Goal: Navigation & Orientation: Find specific page/section

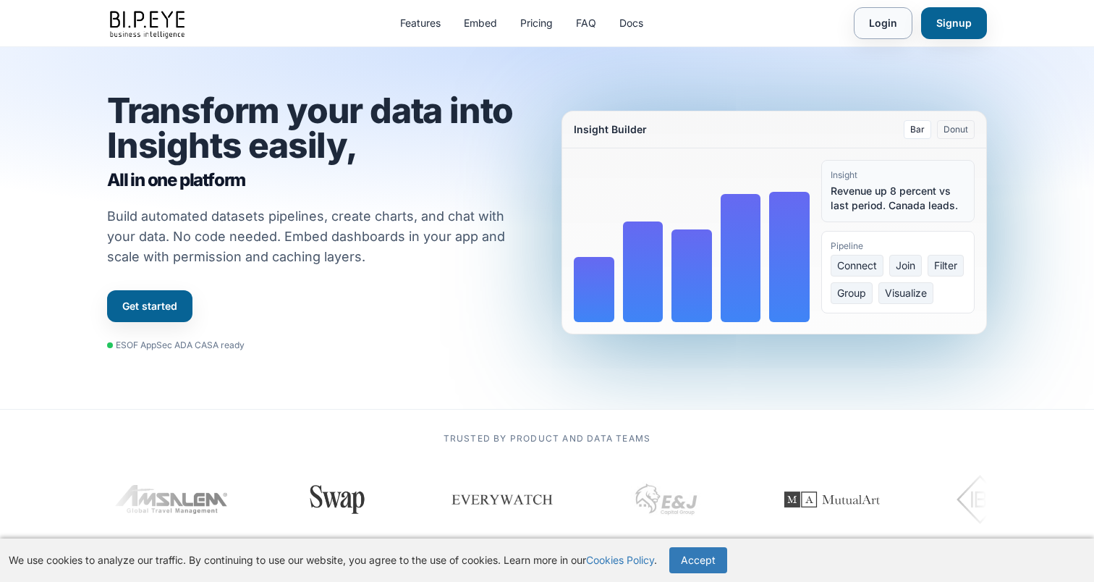
click at [874, 15] on link "Login" at bounding box center [883, 23] width 59 height 32
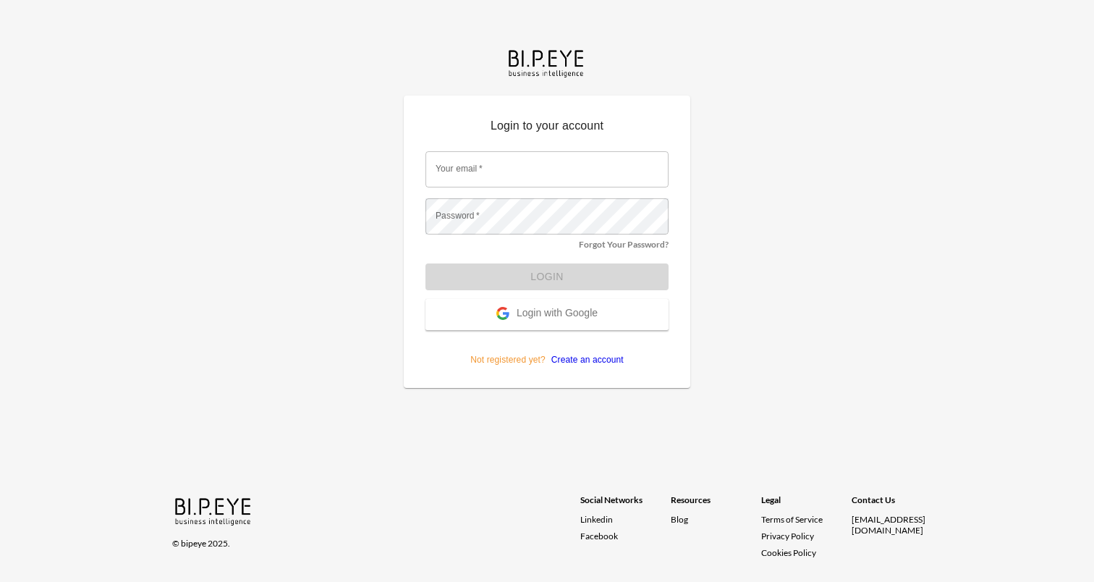
click at [552, 313] on span "Login with Google" at bounding box center [557, 314] width 81 height 14
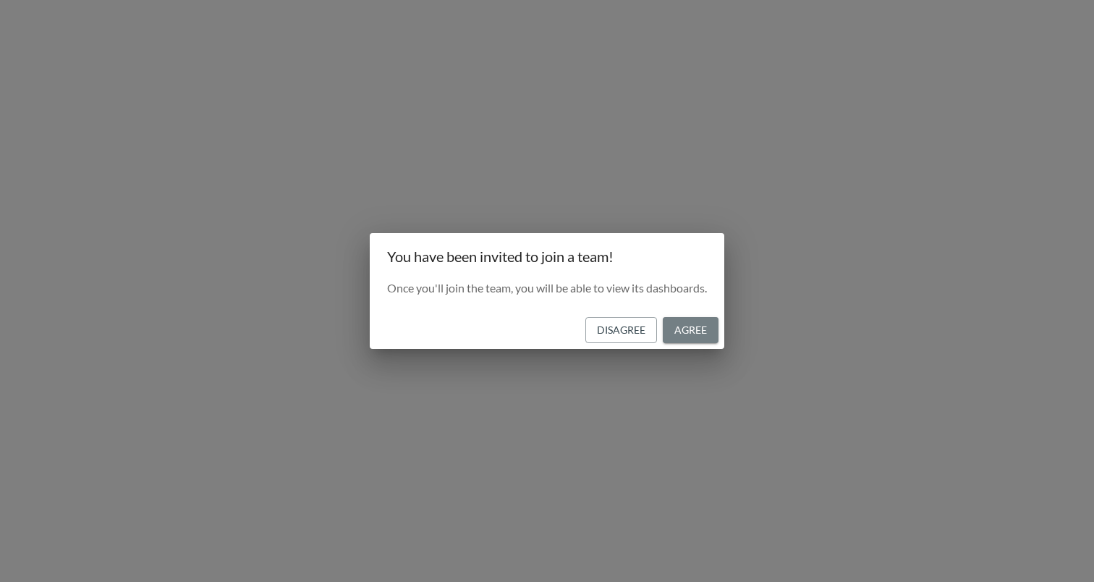
click at [705, 334] on button "Agree" at bounding box center [691, 330] width 56 height 27
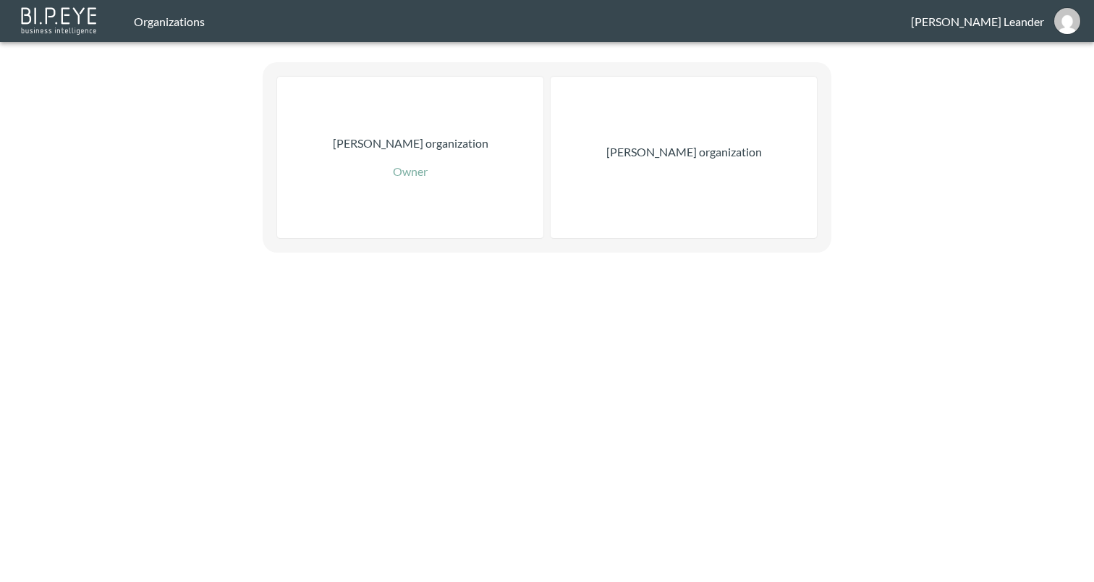
click at [165, 28] on header "Organizations Edward Leander" at bounding box center [547, 21] width 1094 height 42
click at [60, 22] on img at bounding box center [59, 20] width 83 height 33
click at [1053, 24] on button "edward.leander-ext@swap-commerce.com" at bounding box center [1067, 21] width 46 height 35
click at [702, 157] on p "Zach Bailet organization" at bounding box center [684, 151] width 156 height 17
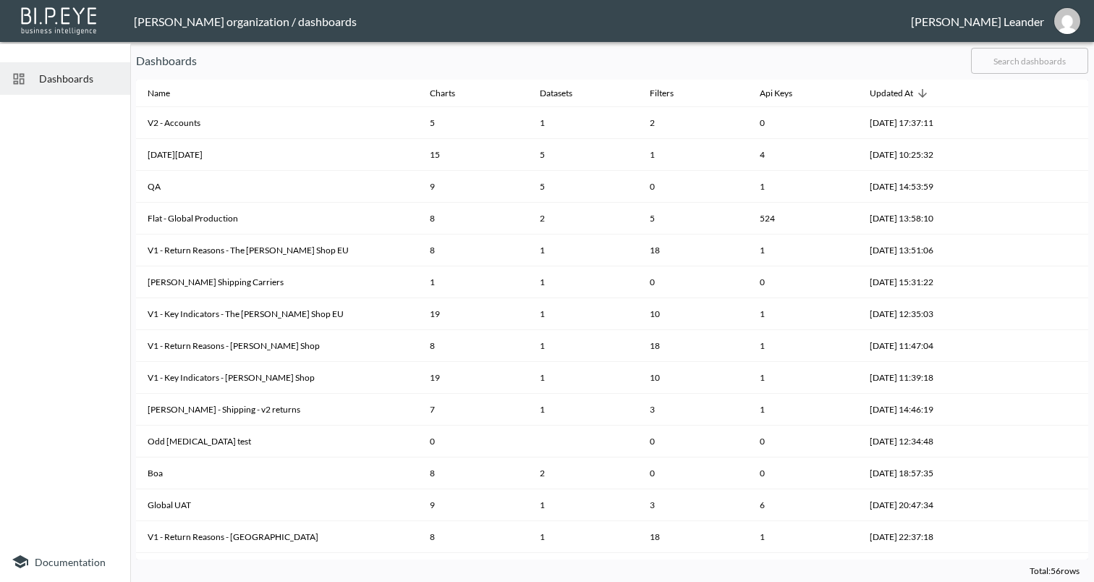
click at [40, 7] on img at bounding box center [59, 20] width 83 height 33
click at [551, 90] on div "Datasets" at bounding box center [556, 93] width 33 height 17
click at [575, 87] on icon at bounding box center [581, 93] width 13 height 13
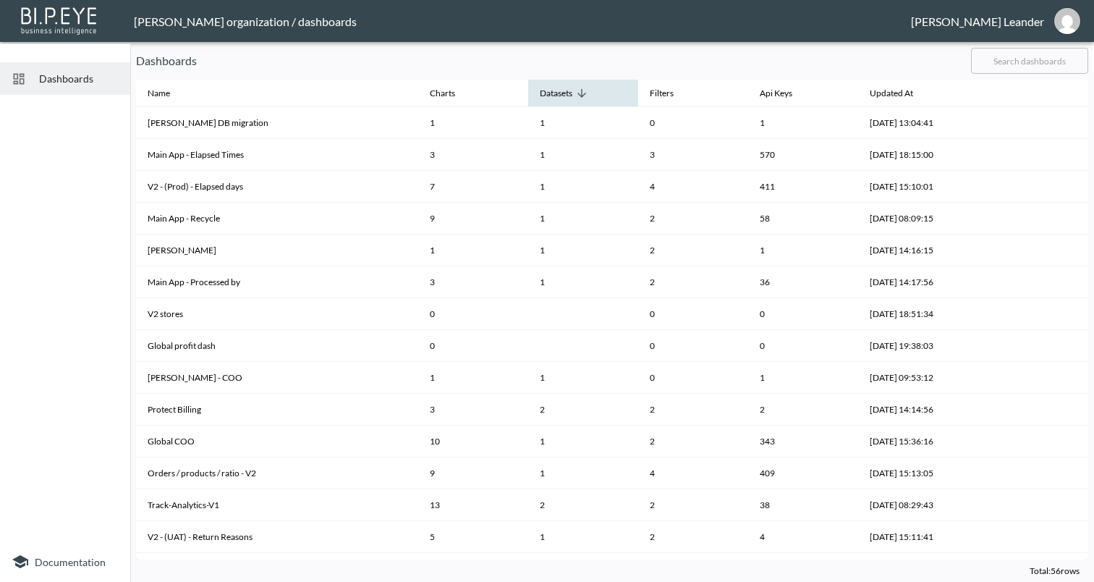
click at [575, 87] on icon at bounding box center [581, 93] width 13 height 13
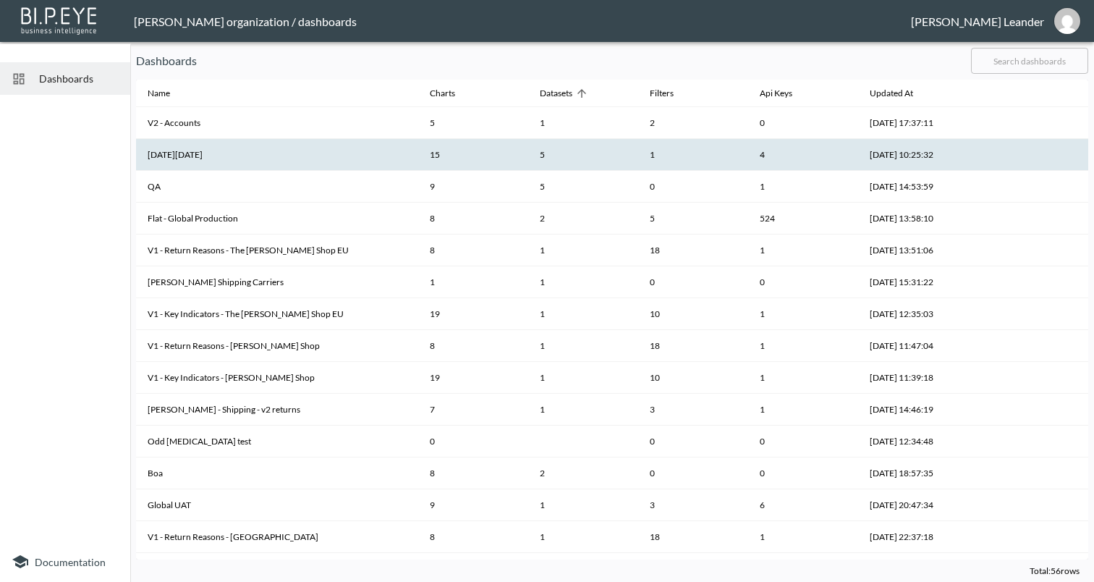
click at [177, 155] on th "Black friday" at bounding box center [277, 155] width 282 height 32
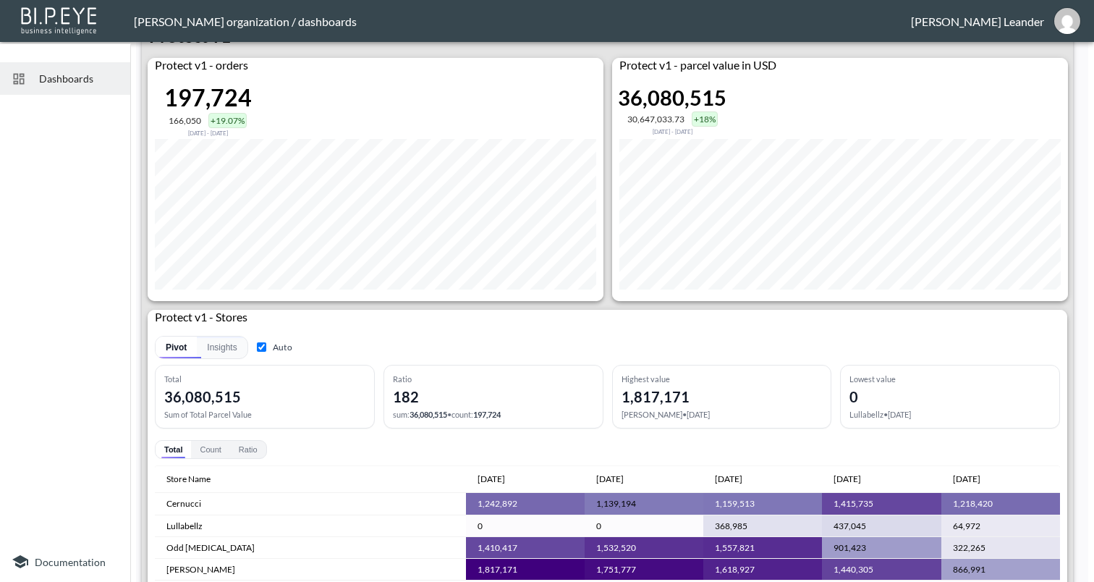
scroll to position [2069, 0]
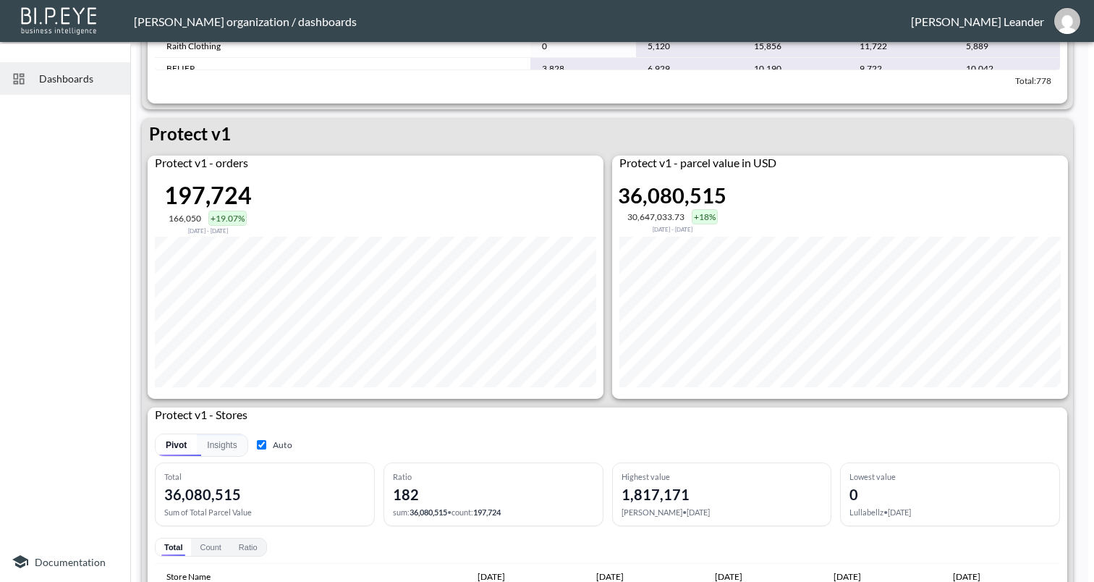
click at [53, 81] on span "Dashboards" at bounding box center [79, 78] width 80 height 15
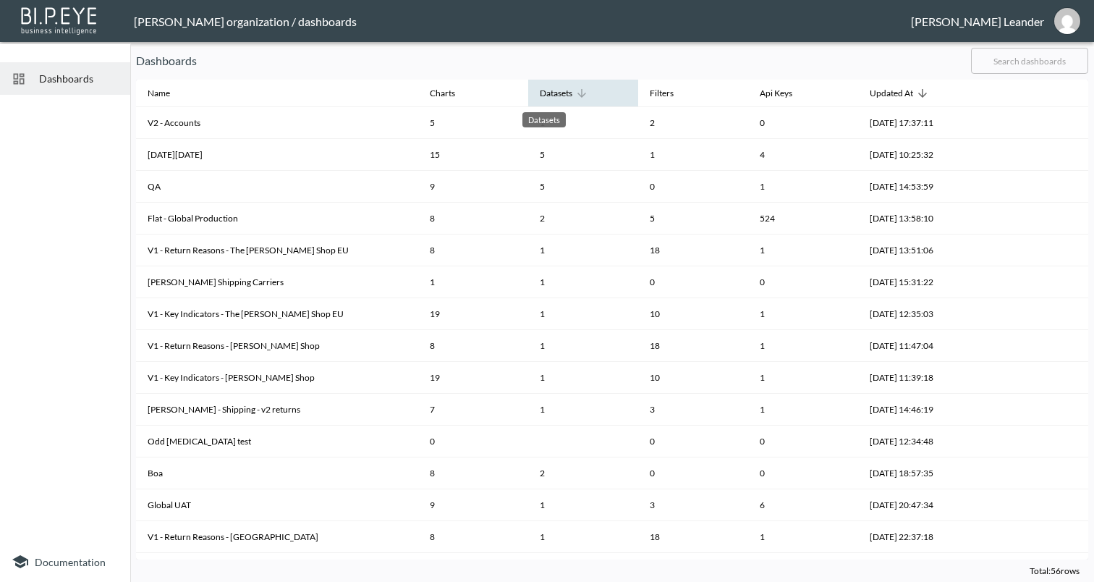
click at [553, 94] on div "Datasets" at bounding box center [556, 93] width 33 height 17
click at [575, 90] on icon at bounding box center [581, 93] width 13 height 13
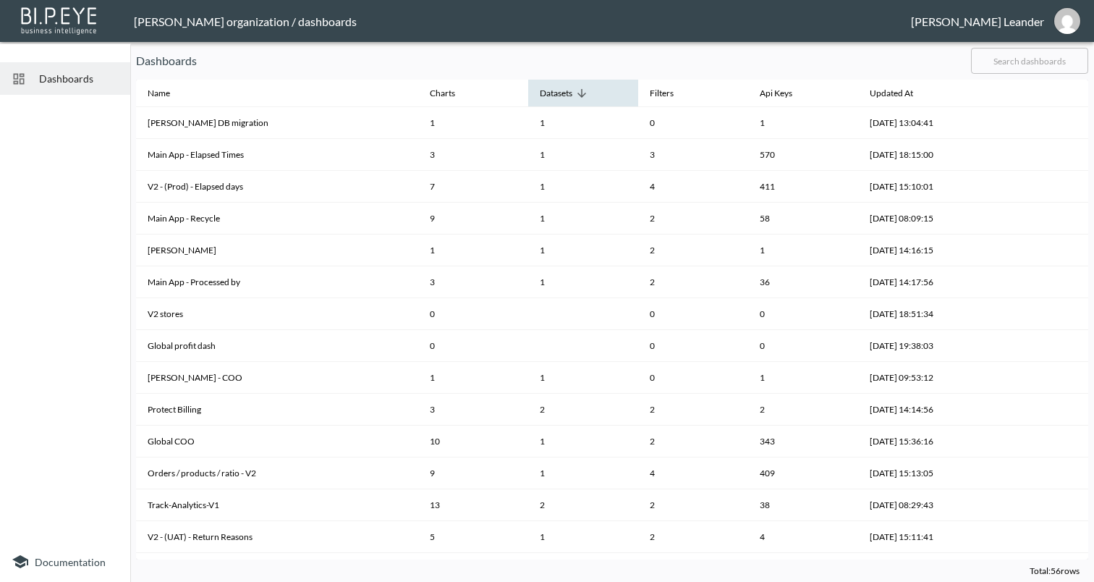
click at [575, 90] on icon at bounding box center [581, 93] width 13 height 13
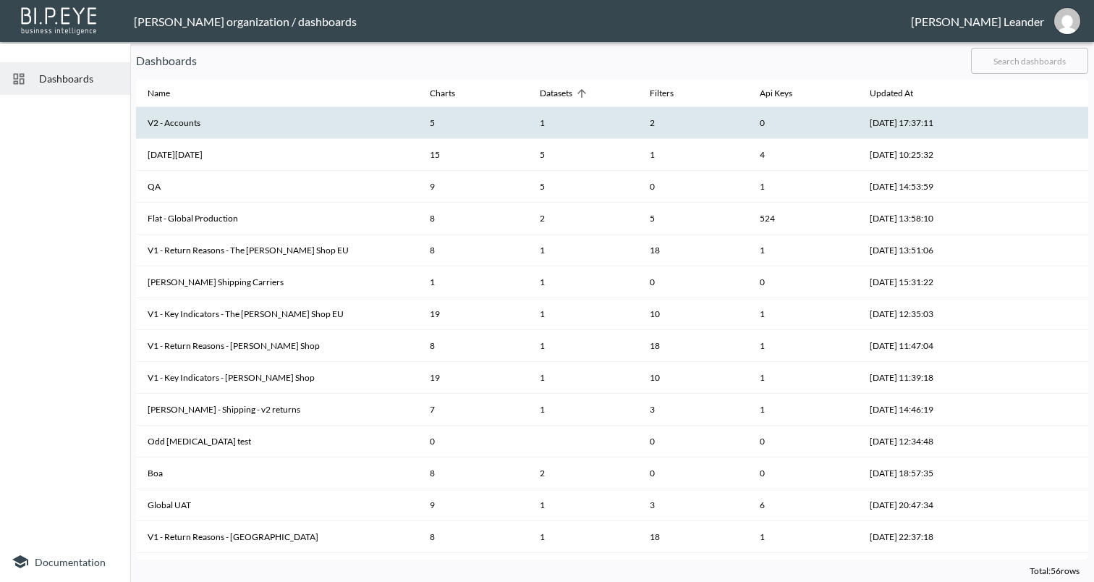
click at [193, 121] on th "V2 - Accounts" at bounding box center [277, 123] width 282 height 32
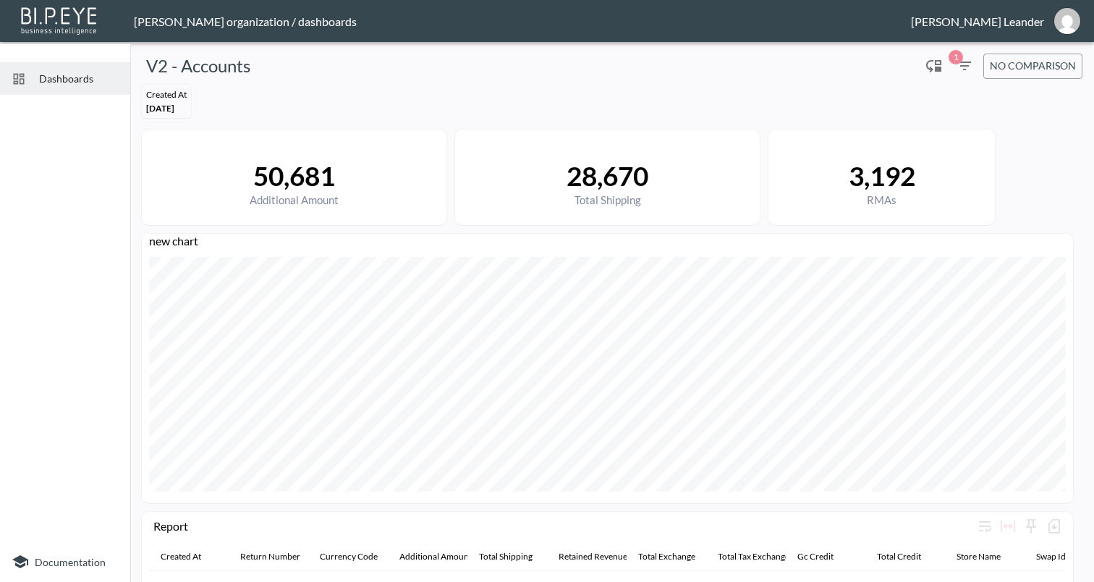
click at [85, 75] on span "Dashboards" at bounding box center [79, 78] width 80 height 15
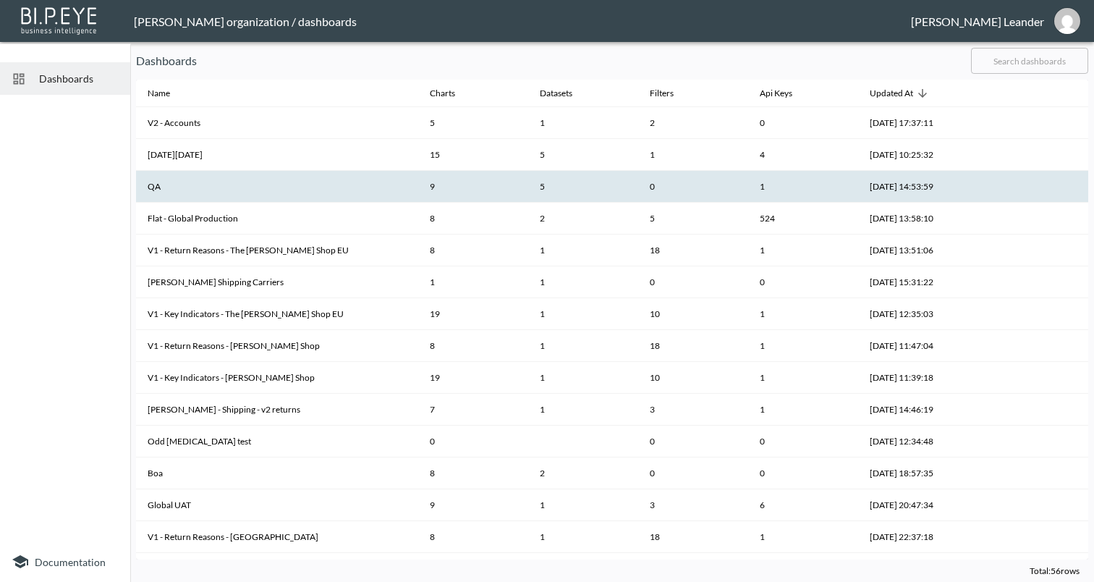
click at [175, 182] on th "QA" at bounding box center [277, 187] width 282 height 32
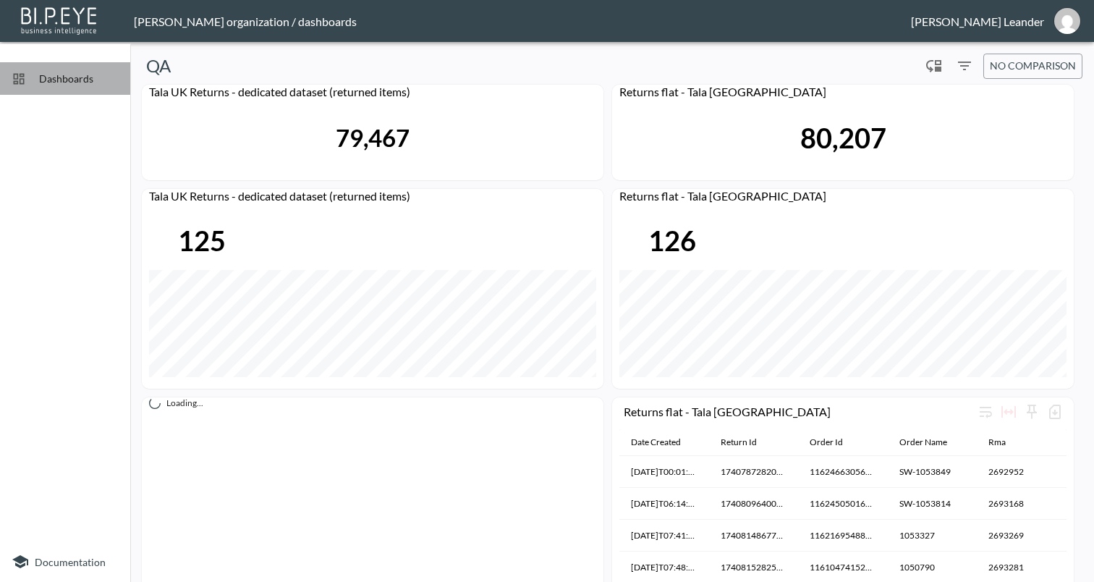
click at [67, 87] on div "Dashboards" at bounding box center [65, 78] width 130 height 33
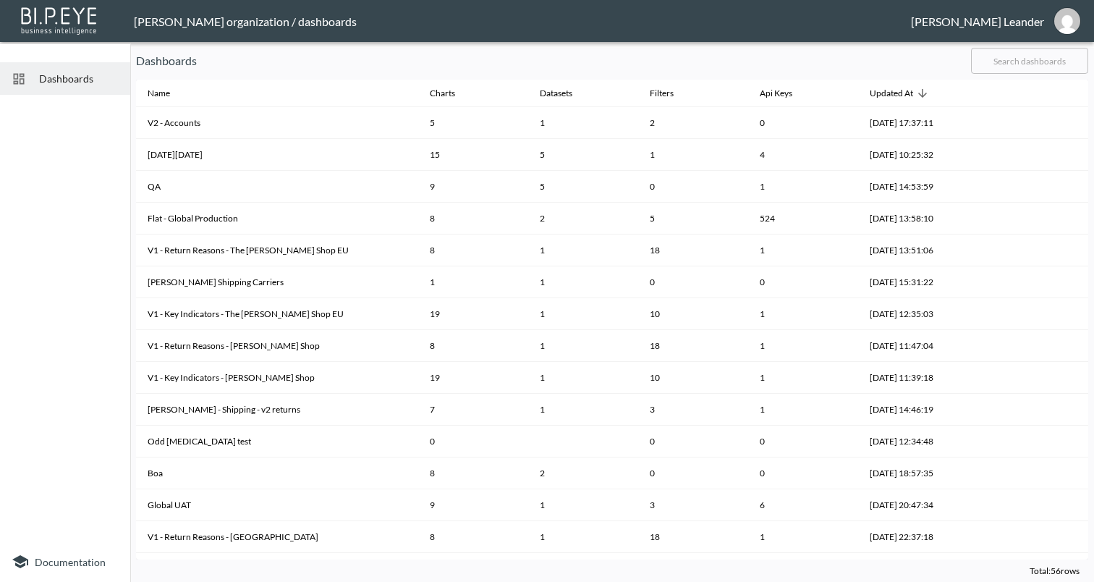
click at [1006, 56] on input "text" at bounding box center [1029, 61] width 117 height 36
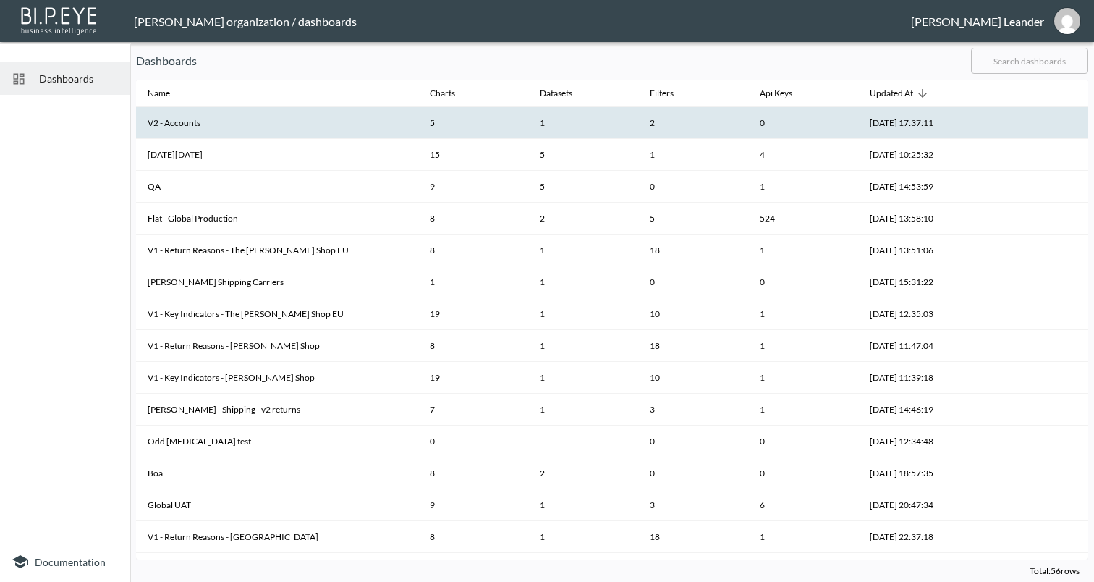
click at [187, 122] on th "V2 - Accounts" at bounding box center [277, 123] width 282 height 32
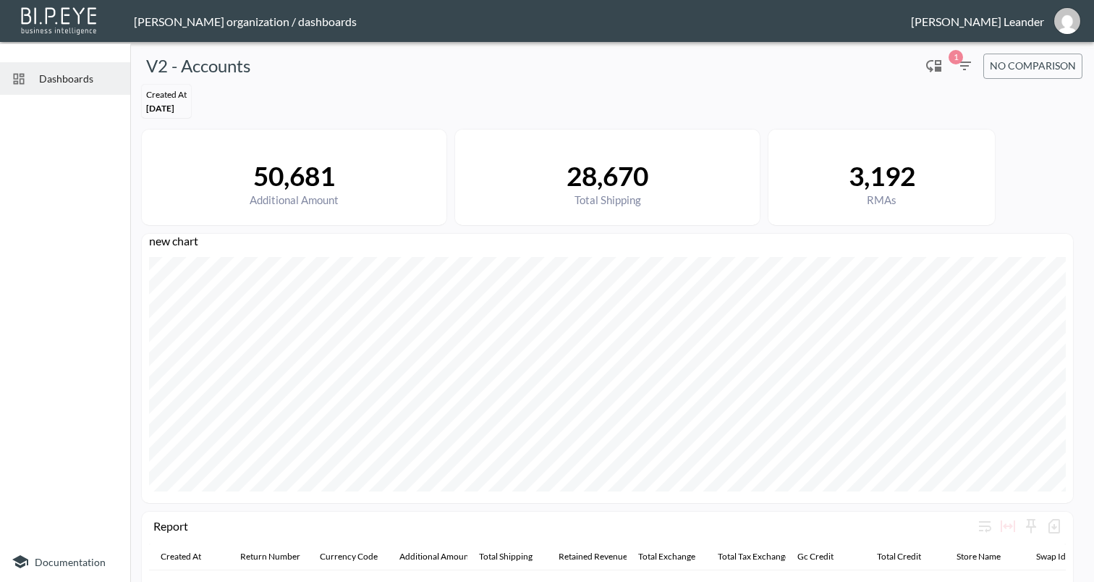
click at [59, 80] on span "Dashboards" at bounding box center [79, 78] width 80 height 15
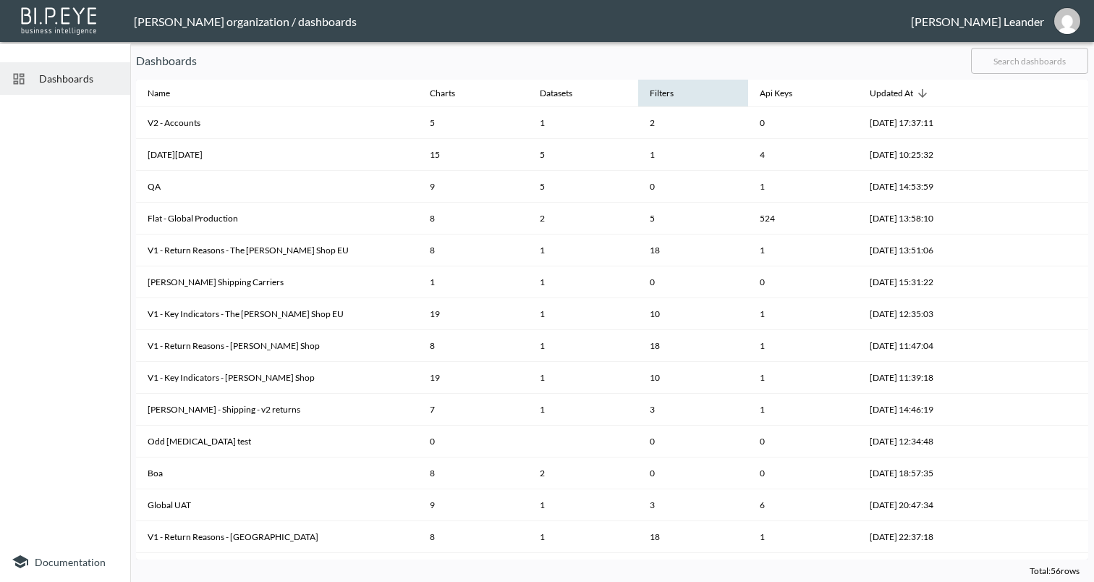
click at [658, 103] on th "Filters" at bounding box center [693, 93] width 110 height 27
click at [683, 86] on th "Filters" at bounding box center [693, 93] width 110 height 27
click at [650, 91] on div "Filters" at bounding box center [662, 93] width 24 height 17
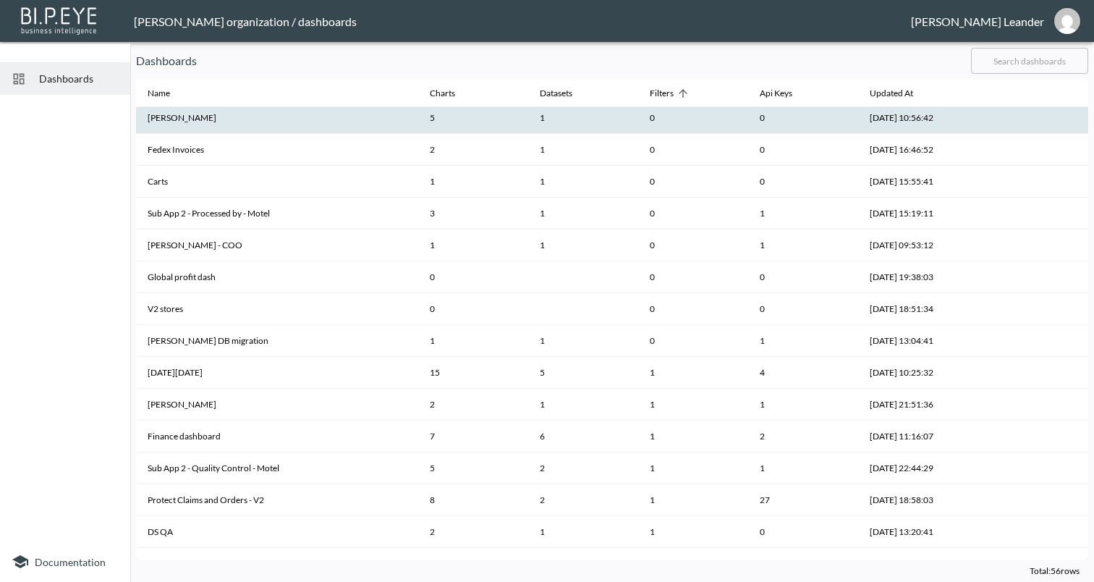
scroll to position [168, 0]
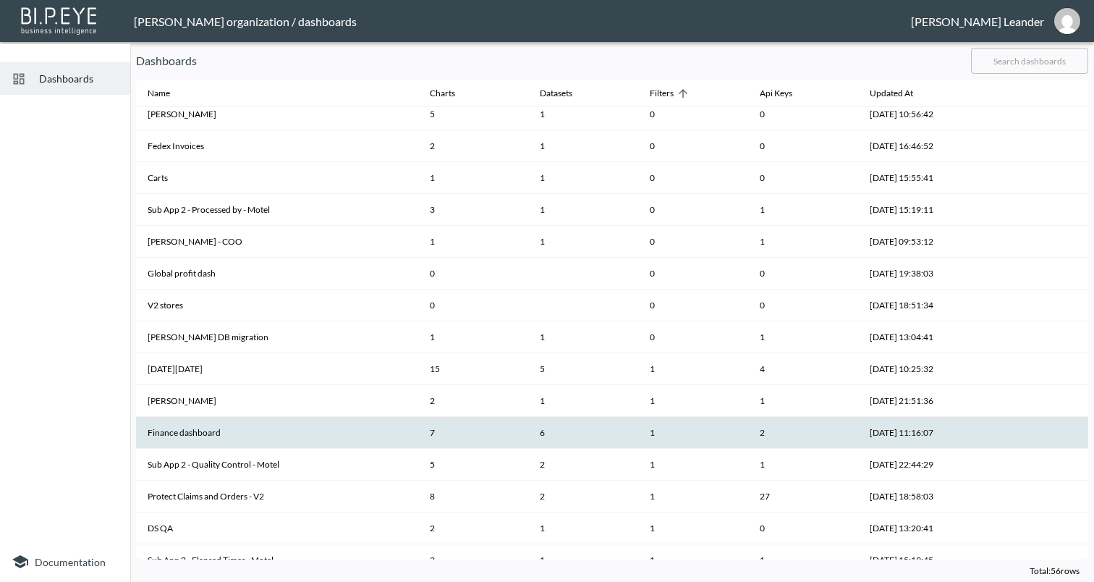
click at [200, 434] on th "Finance dashboard" at bounding box center [277, 433] width 282 height 32
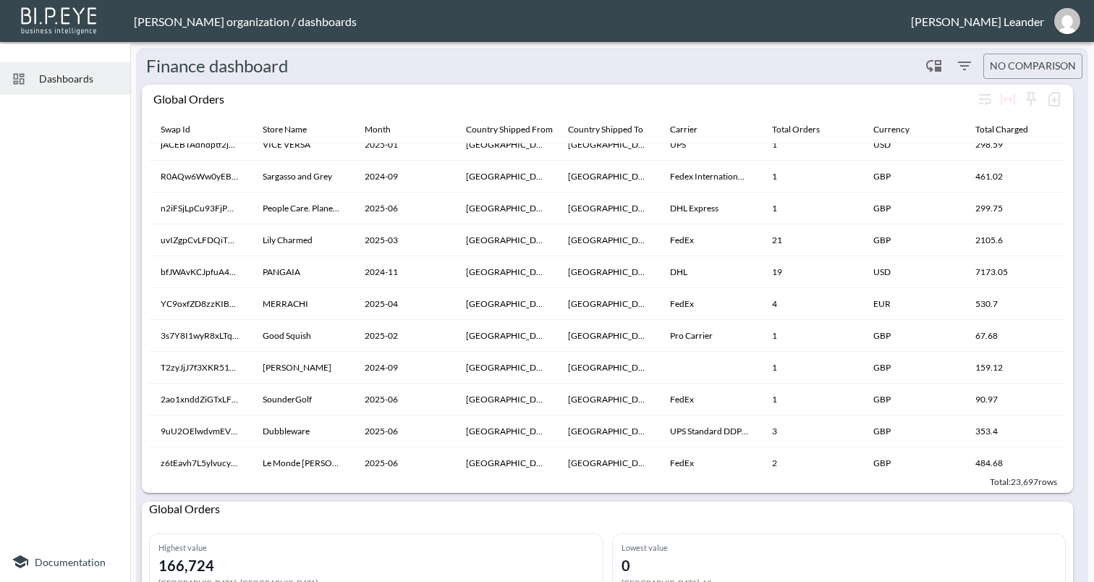
scroll to position [2659, 0]
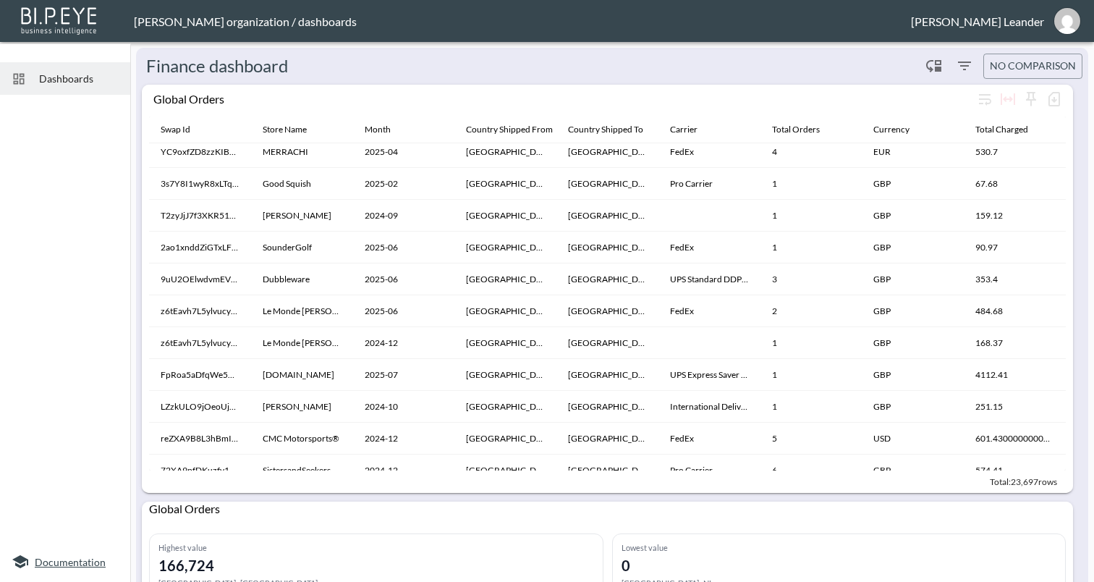
click at [72, 564] on span "Documentation" at bounding box center [70, 562] width 71 height 12
click at [56, 82] on span "Dashboards" at bounding box center [79, 78] width 80 height 15
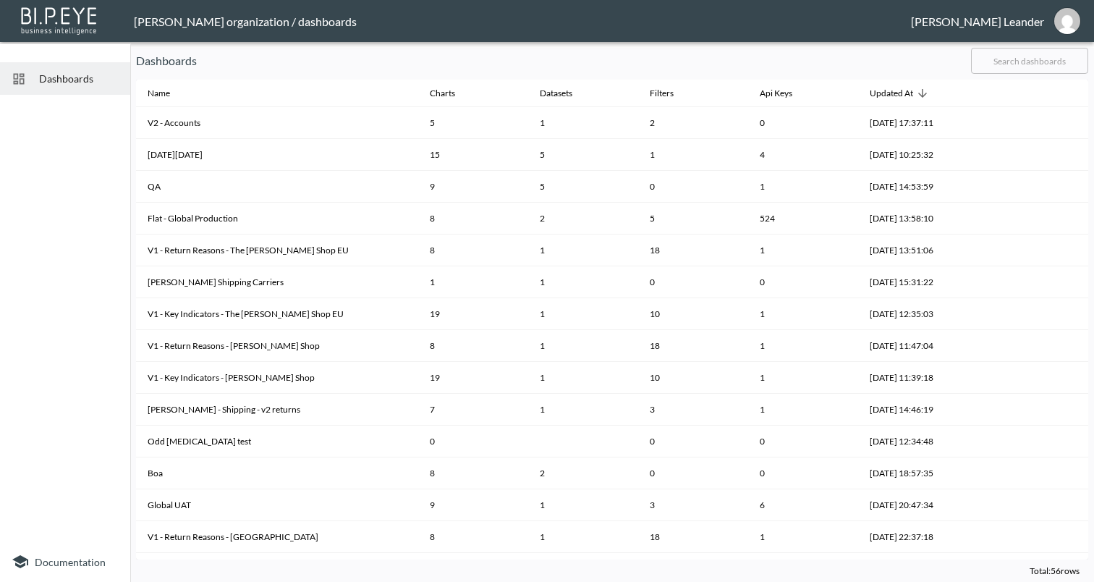
click at [59, 19] on img at bounding box center [59, 20] width 83 height 33
click at [172, 9] on header "Zach Bailet organization / dashboards Edward Leander" at bounding box center [547, 21] width 1094 height 42
click at [40, 132] on div at bounding box center [65, 321] width 130 height 441
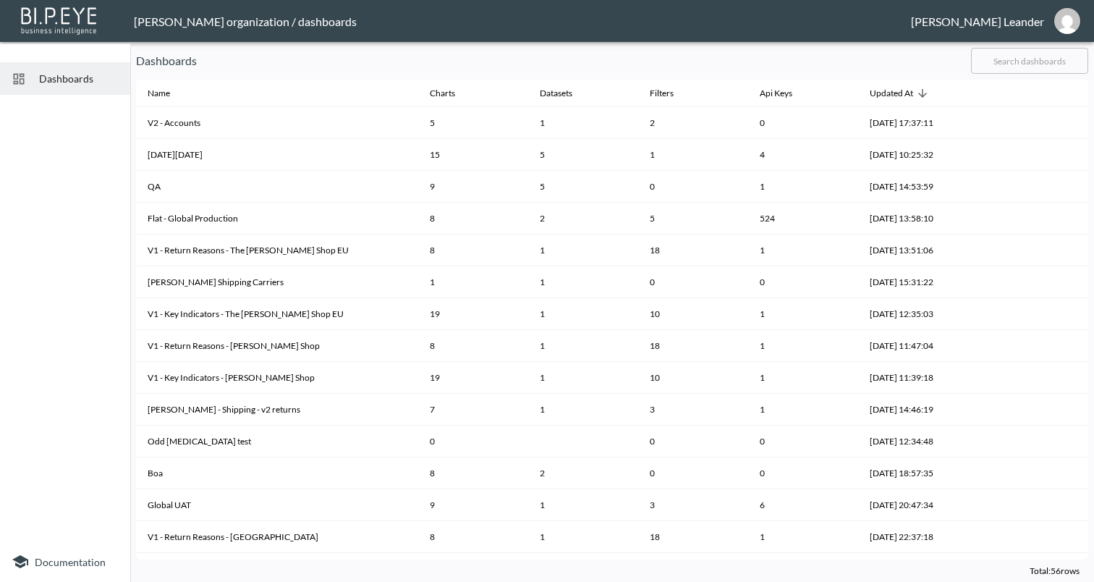
click at [79, 75] on span "Dashboards" at bounding box center [79, 78] width 80 height 15
click at [87, 15] on img at bounding box center [59, 20] width 83 height 33
click at [1069, 22] on img "edward.leander-ext@swap-commerce.com" at bounding box center [1067, 21] width 26 height 26
click at [1023, 57] on li "Switch Organization" at bounding box center [1030, 57] width 124 height 26
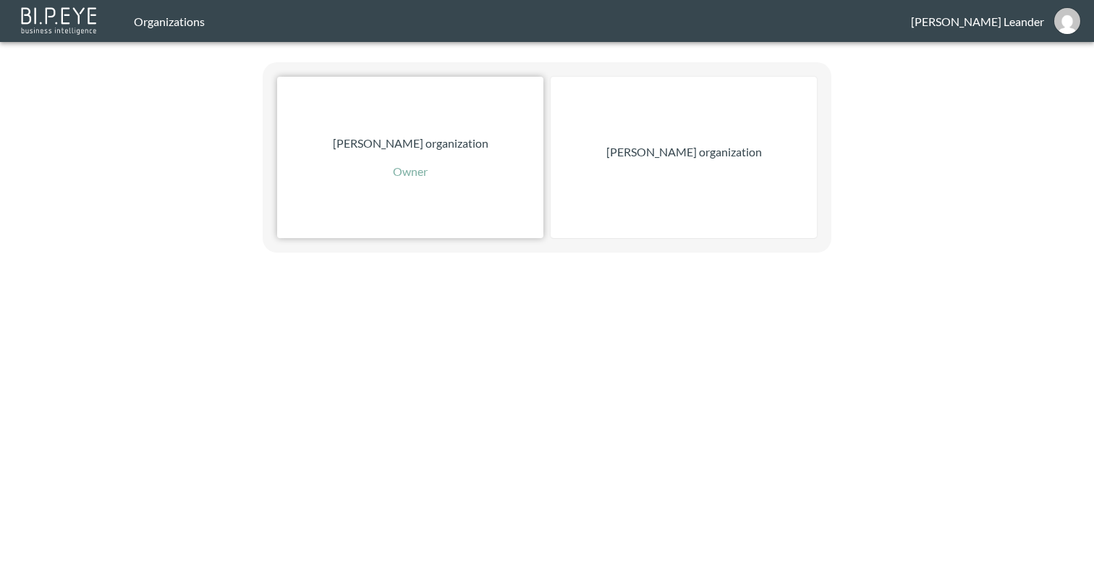
click at [434, 149] on p "Edward Leander organization" at bounding box center [411, 143] width 156 height 17
click at [759, 141] on div "Zach Bailet organization" at bounding box center [684, 157] width 266 height 161
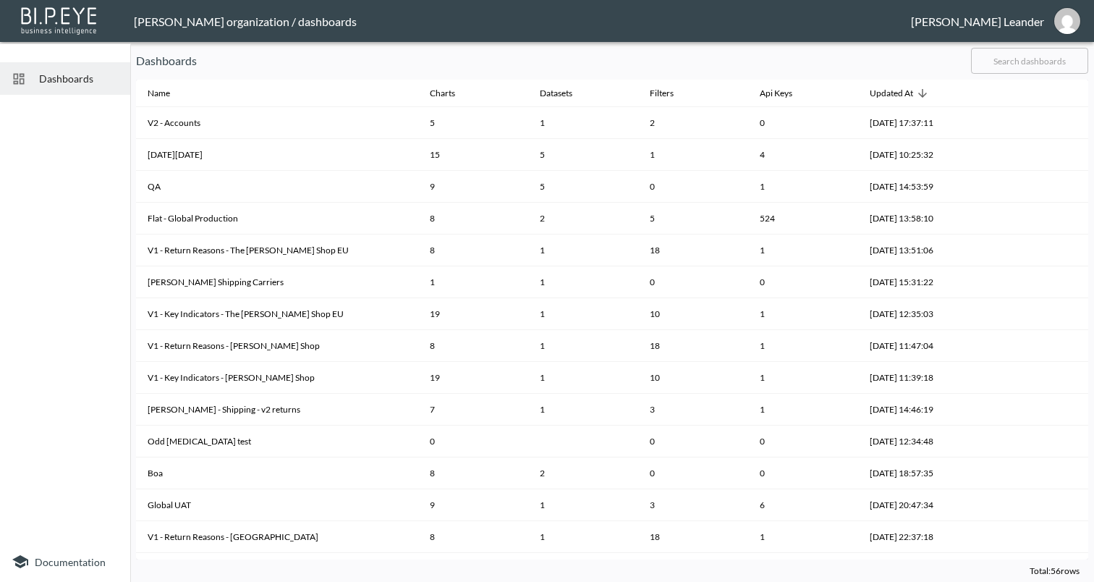
click at [33, 82] on div at bounding box center [25, 79] width 27 height 14
click at [48, 558] on span "Documentation" at bounding box center [70, 562] width 71 height 12
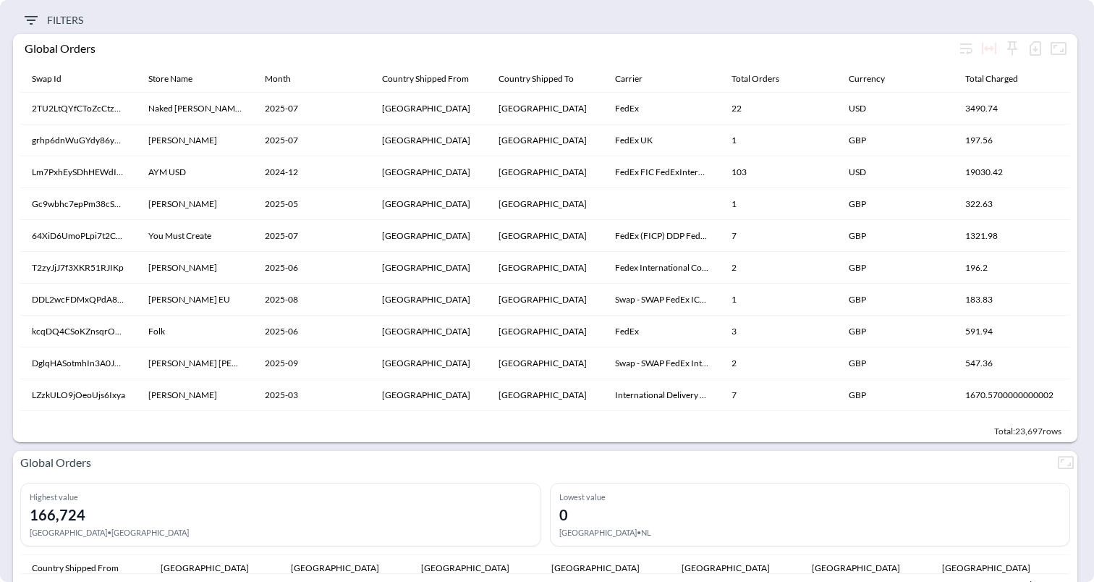
click at [28, 23] on icon "Filters" at bounding box center [30, 20] width 17 height 17
